Goal: Information Seeking & Learning: Learn about a topic

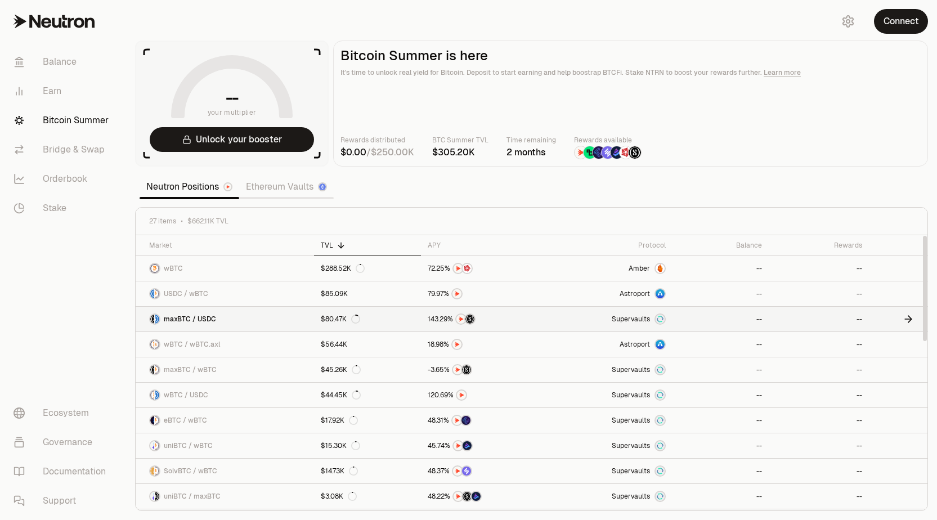
click at [262, 318] on link "maxBTC / USDC" at bounding box center [225, 319] width 178 height 25
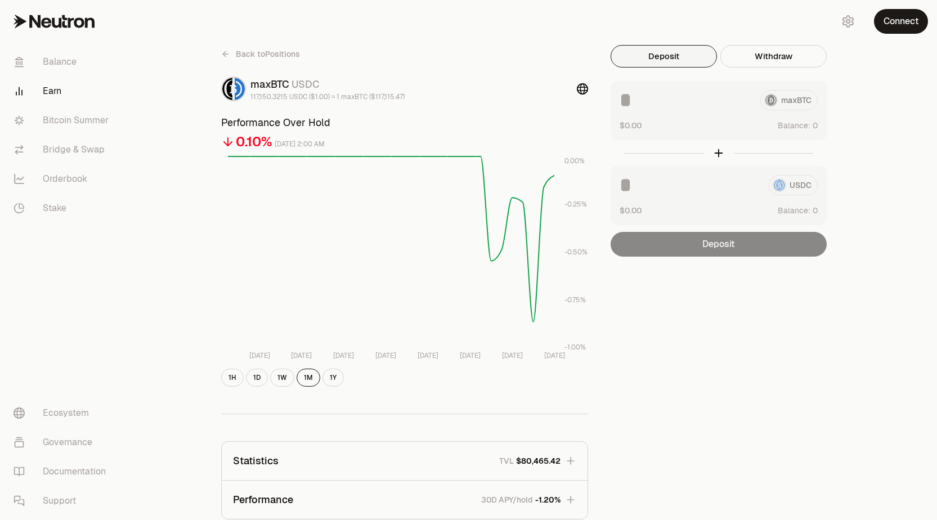
click at [223, 54] on icon at bounding box center [225, 54] width 5 height 0
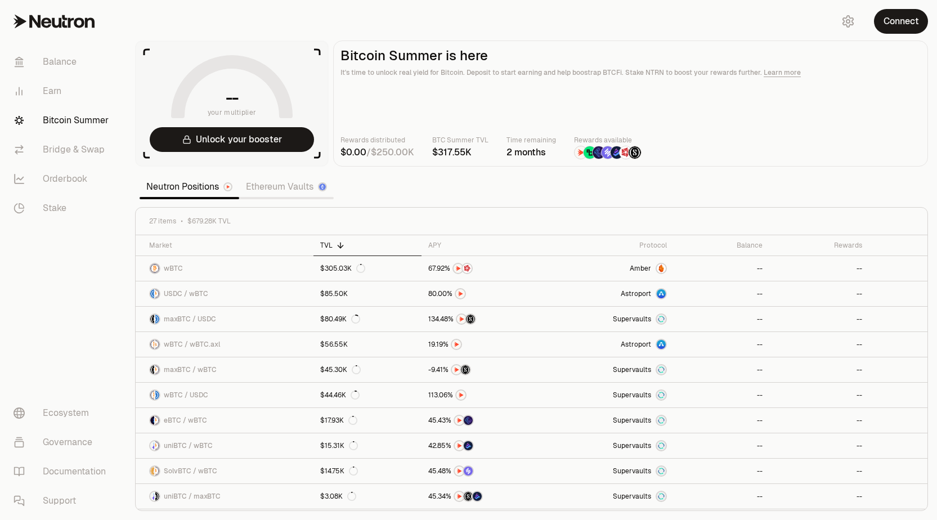
click at [70, 257] on nav "Balance Earn Bitcoin Summer Bridge & Swap Orderbook Stake Ecosystem Governance …" at bounding box center [63, 281] width 126 height 477
click at [278, 193] on link "Ethereum Vaults" at bounding box center [286, 187] width 95 height 23
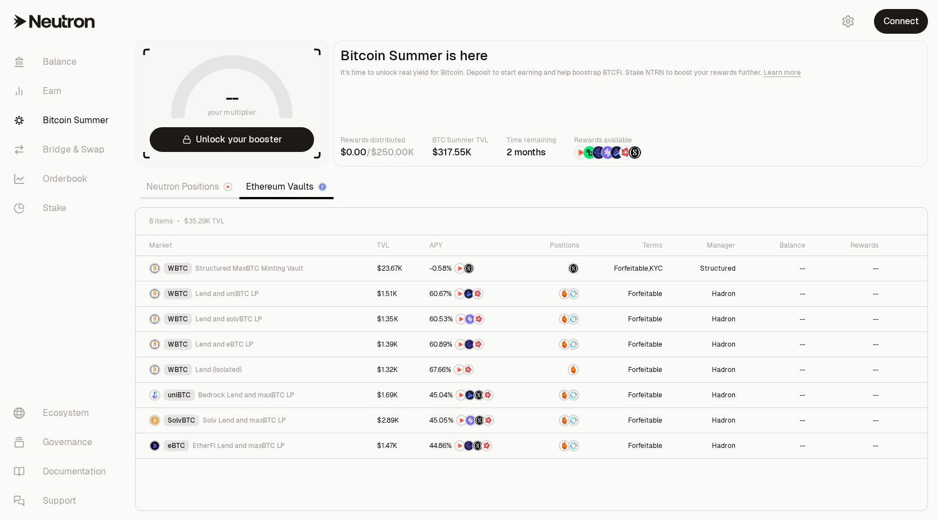
click at [182, 191] on link "Neutron Positions" at bounding box center [190, 187] width 100 height 23
